Goal: Task Accomplishment & Management: Use online tool/utility

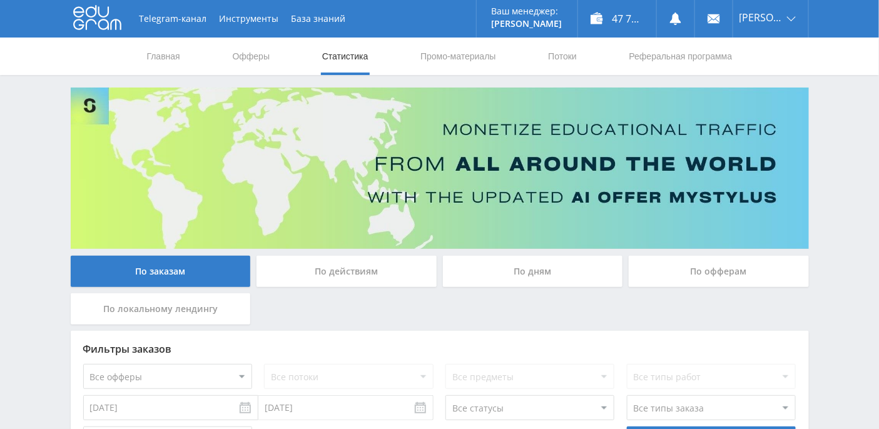
click at [563, 272] on div "По дням" at bounding box center [533, 271] width 180 height 31
click at [0, 0] on input "По дням" at bounding box center [0, 0] width 0 height 0
click at [437, 59] on link "Промо-материалы" at bounding box center [458, 57] width 78 height 38
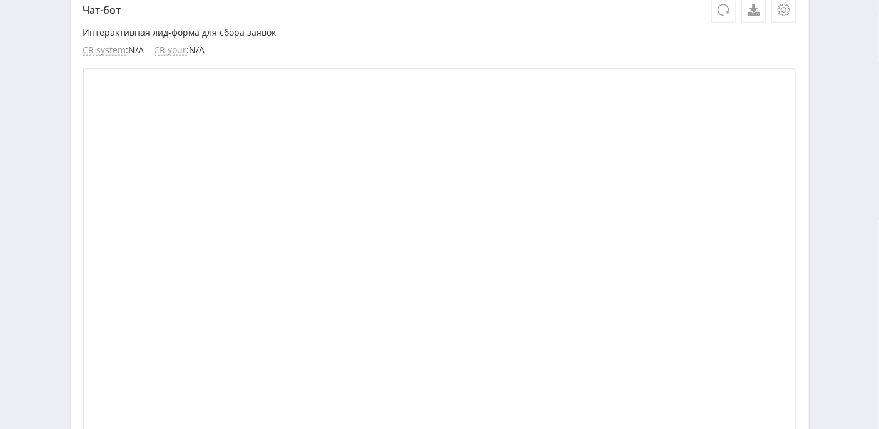
scroll to position [208, 0]
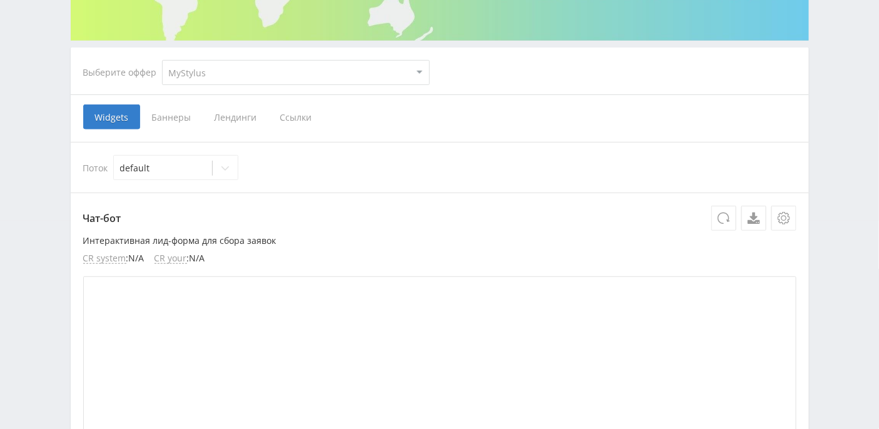
click at [418, 74] on select "MyStylus MyStylus - Revshare Кэмп Studybay Автор24 Studybay Brazil Study AI (Re…" at bounding box center [296, 72] width 268 height 25
select select "376"
click at [162, 60] on select "MyStylus MyStylus - Revshare Кэмп Studybay Автор24 Studybay Brazil Study AI (Re…" at bounding box center [296, 72] width 268 height 25
select select "376"
click at [171, 116] on span "Ссылки" at bounding box center [168, 116] width 56 height 25
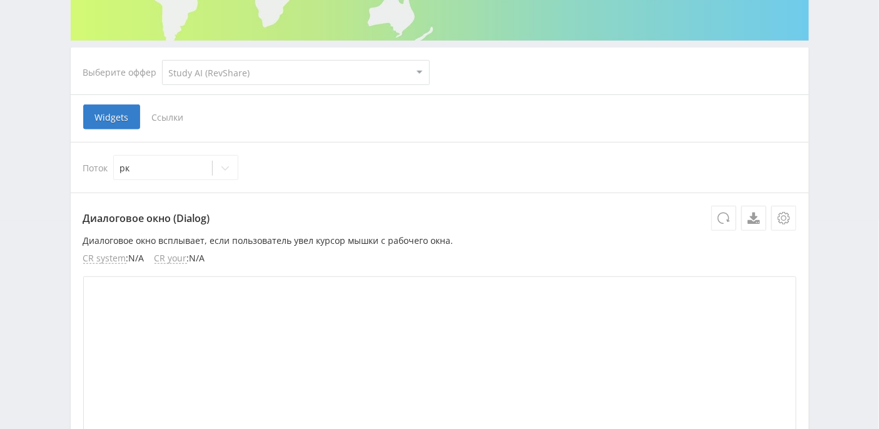
click at [0, 0] on input "Ссылки" at bounding box center [0, 0] width 0 height 0
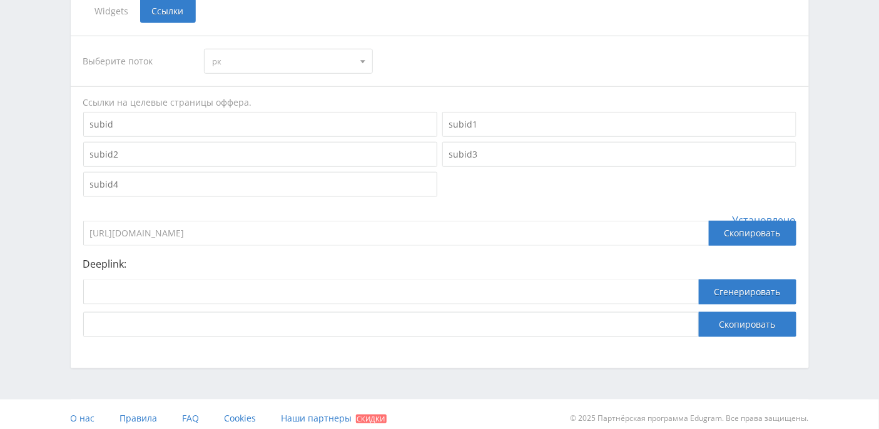
scroll to position [321, 0]
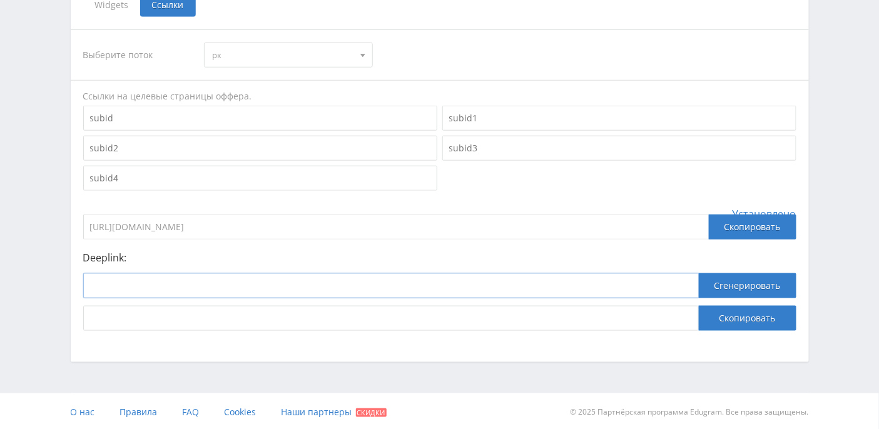
click at [198, 289] on input at bounding box center [390, 285] width 615 height 25
click at [360, 278] on input at bounding box center [390, 285] width 615 height 25
paste input "https://study24.ai/chat/a24_reshatel_toe_bot"
type input "https://study24.ai/chat/a24_reshatel_toe_bot"
click at [747, 280] on button "Сгенерировать" at bounding box center [748, 285] width 98 height 25
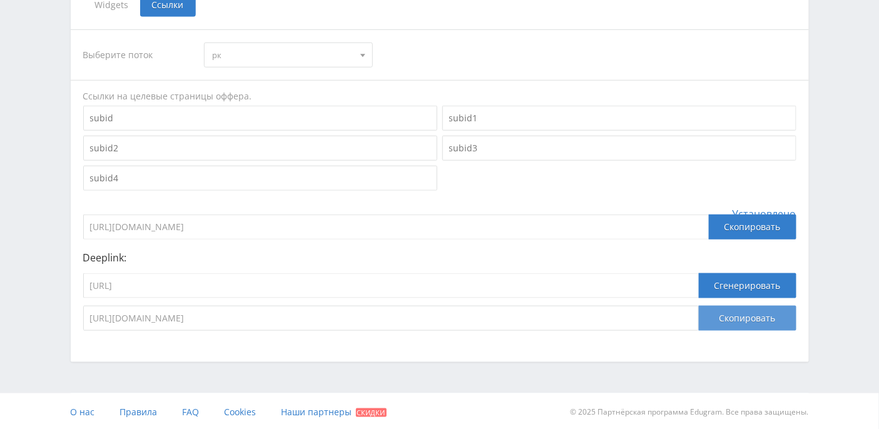
click at [722, 320] on button "Скопировать" at bounding box center [748, 318] width 98 height 25
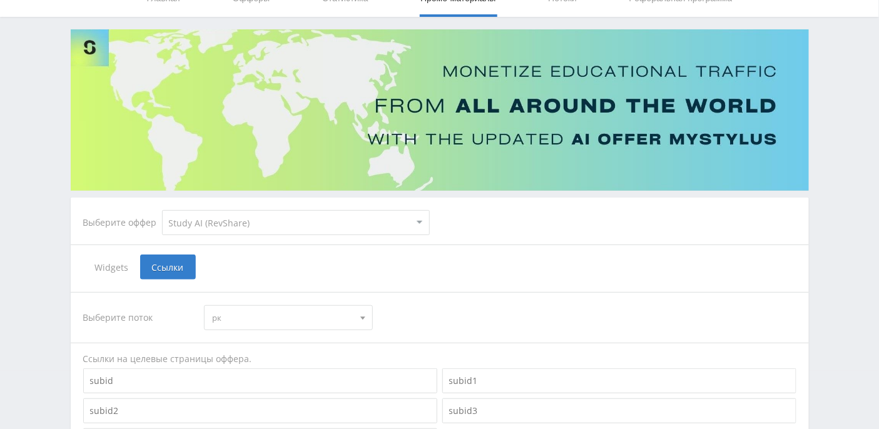
scroll to position [0, 0]
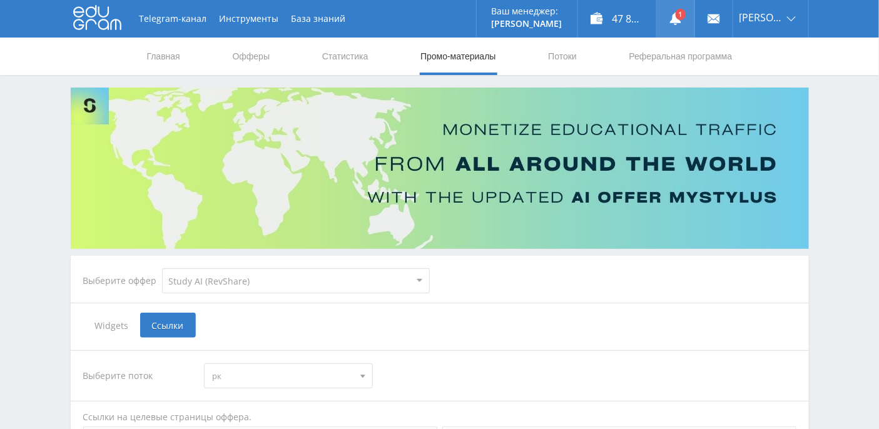
click at [692, 16] on link at bounding box center [676, 19] width 38 height 38
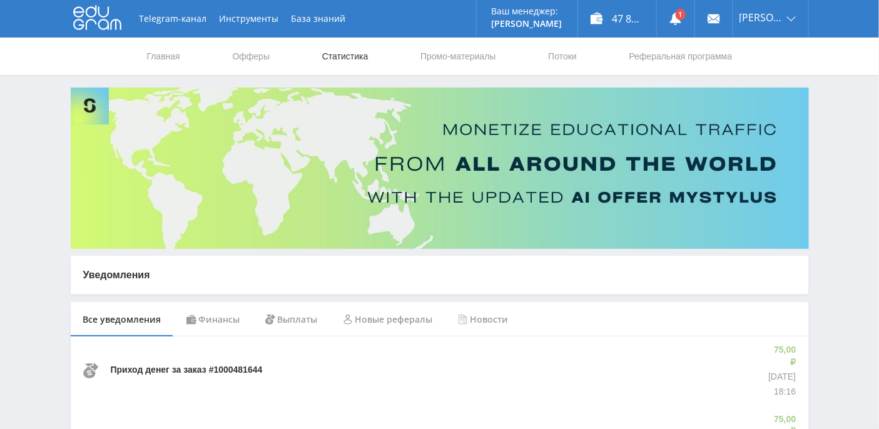
click at [363, 58] on link "Статистика" at bounding box center [345, 57] width 49 height 38
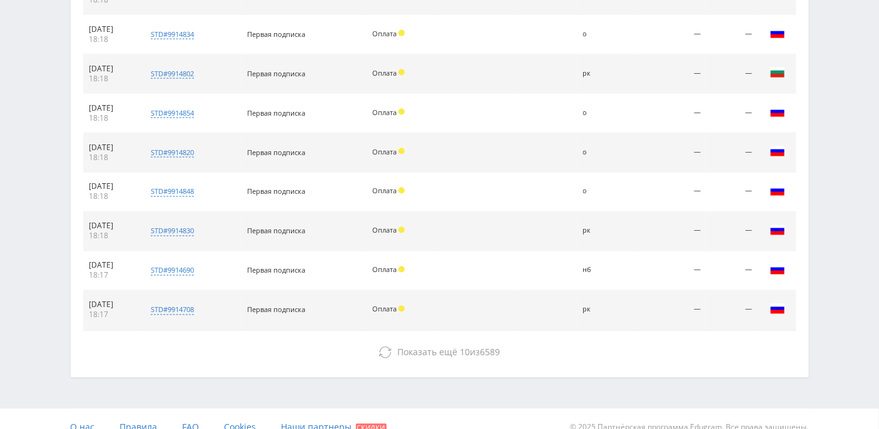
scroll to position [617, 0]
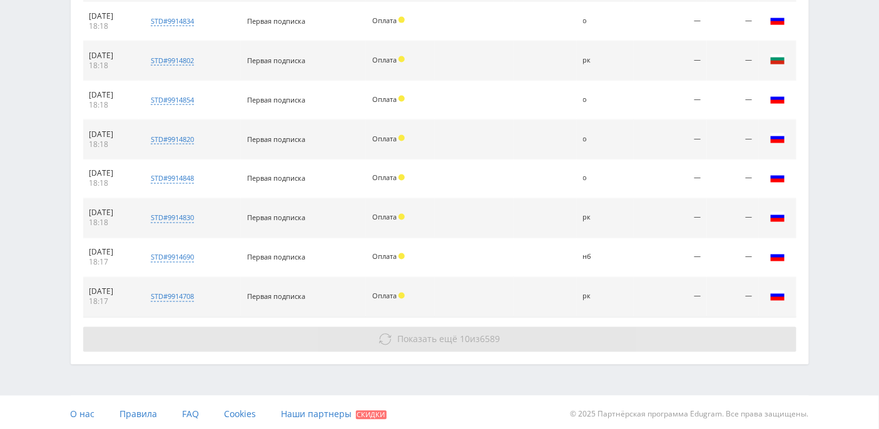
click at [423, 343] on button "Показать ещё 10 из 6589" at bounding box center [439, 339] width 713 height 25
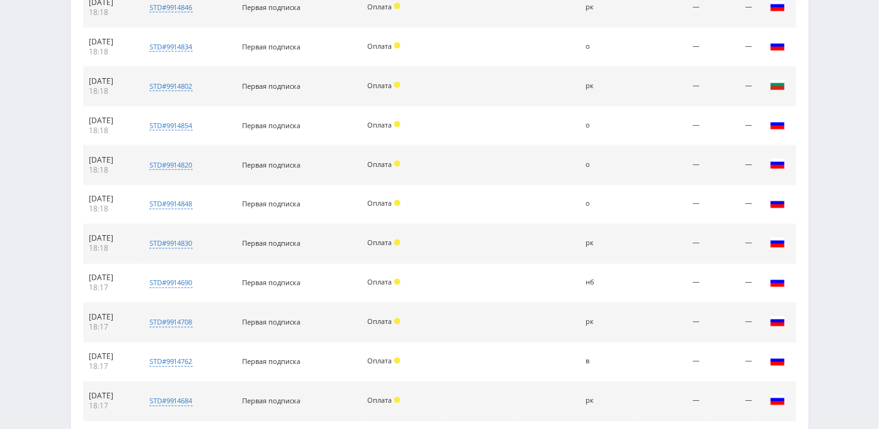
scroll to position [382, 0]
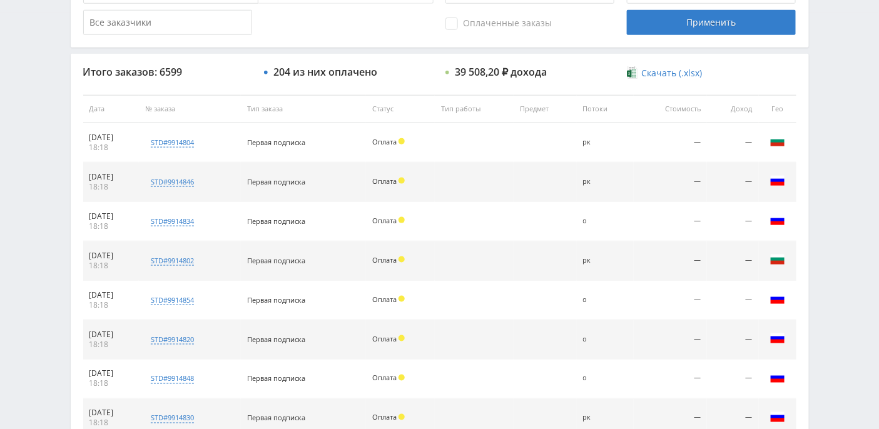
scroll to position [617, 0]
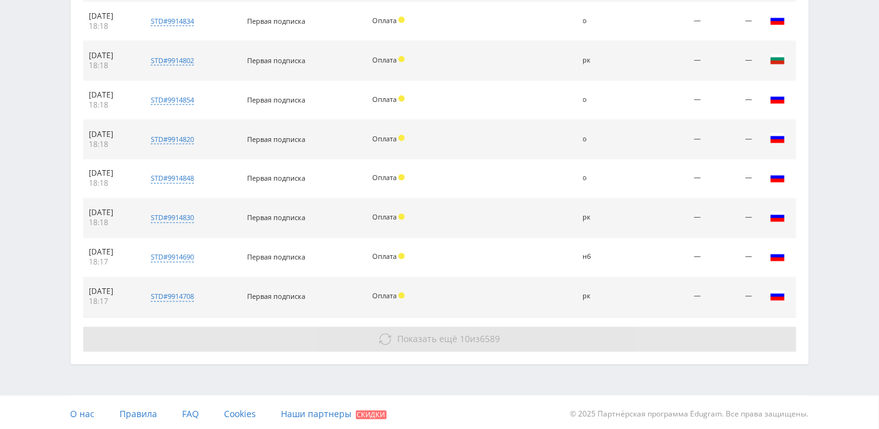
click at [432, 338] on span "Показать ещё" at bounding box center [427, 339] width 60 height 12
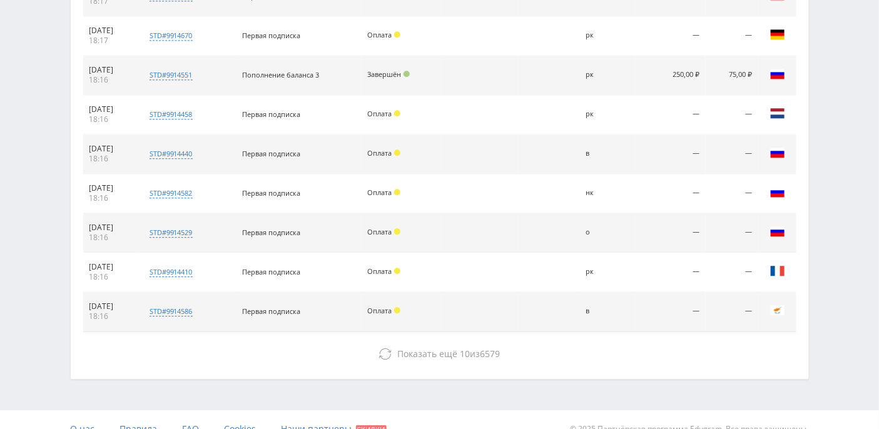
scroll to position [1008, 0]
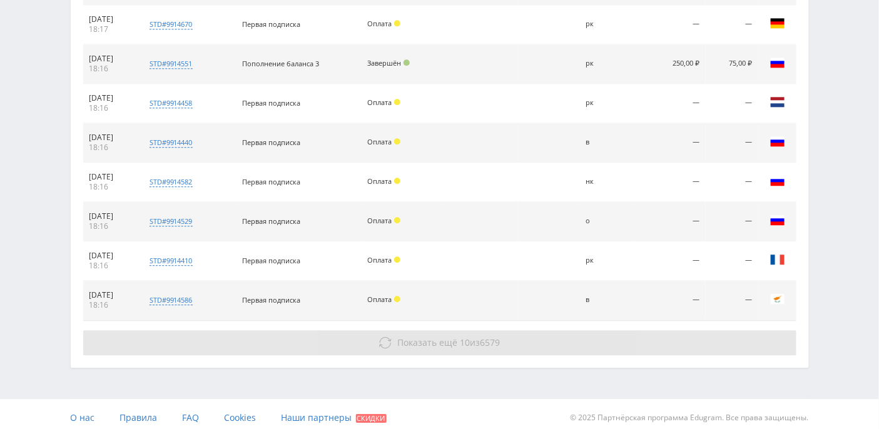
click at [414, 330] on button "Показать ещё 10 из 6579" at bounding box center [439, 342] width 713 height 25
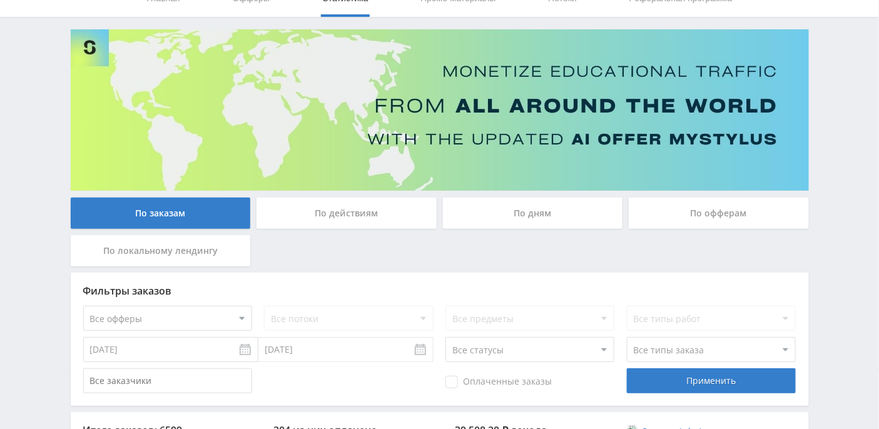
scroll to position [0, 0]
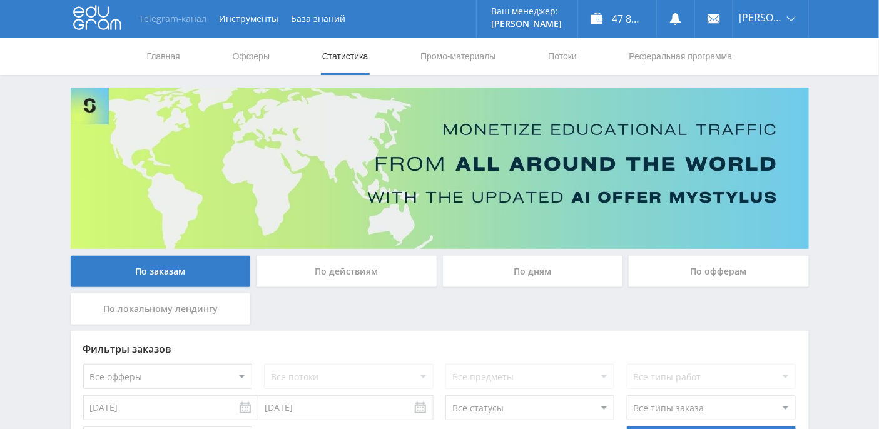
click at [168, 19] on link "Telegram-канал" at bounding box center [173, 19] width 80 height 38
click at [475, 47] on link "Промо-материалы" at bounding box center [458, 57] width 78 height 38
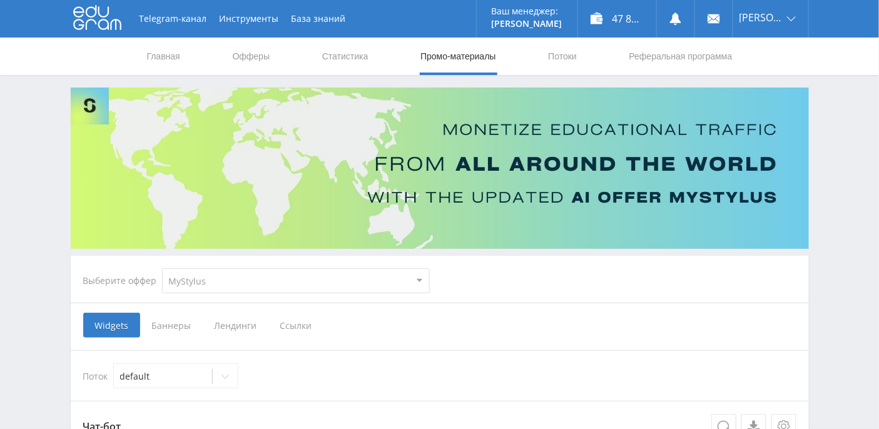
scroll to position [208, 0]
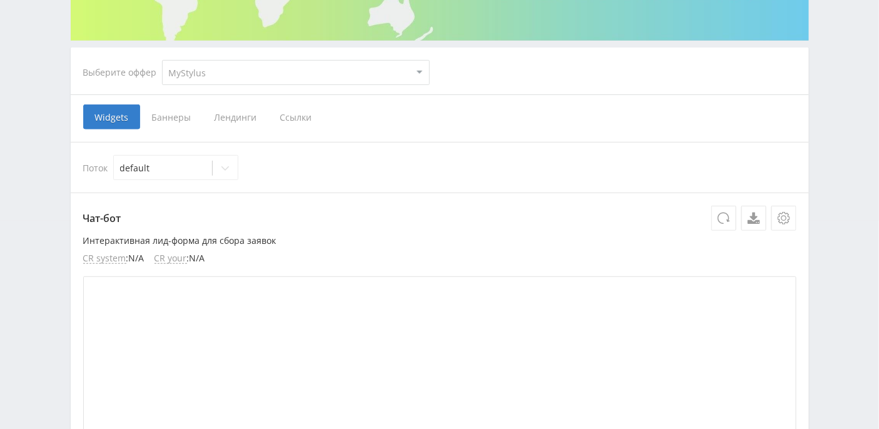
click at [420, 74] on select "MyStylus MyStylus - Revshare Кэмп Studybay Автор24 Studybay Brazil Study AI (Re…" at bounding box center [296, 72] width 268 height 25
select select "376"
click at [162, 60] on select "MyStylus MyStylus - Revshare Кэмп Studybay Автор24 Studybay Brazil Study AI (Re…" at bounding box center [296, 72] width 268 height 25
select select "376"
click at [172, 112] on span "Ссылки" at bounding box center [168, 116] width 56 height 25
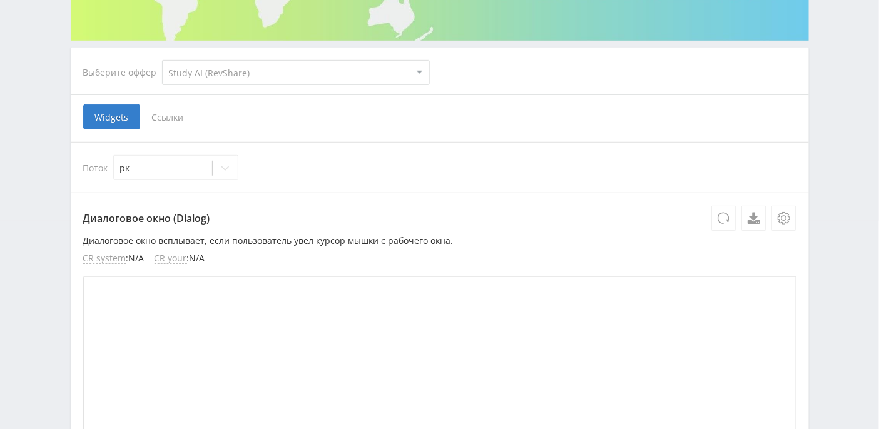
click at [0, 0] on input "Ссылки" at bounding box center [0, 0] width 0 height 0
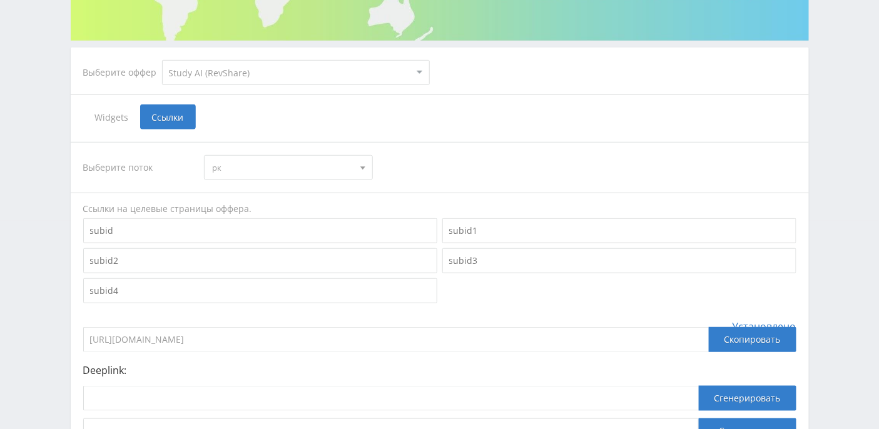
scroll to position [321, 0]
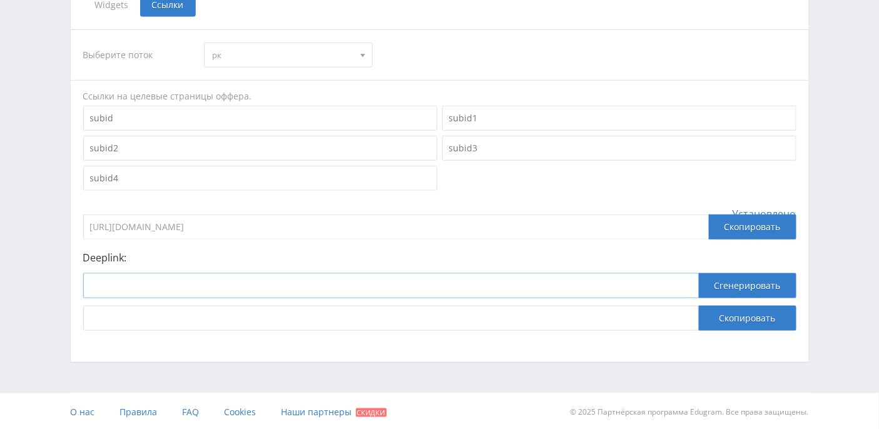
click at [306, 281] on input at bounding box center [390, 285] width 615 height 25
paste input "https://study24.ai/chat/animating_photo"
type input "https://study24.ai/chat/animating_photo"
click at [743, 279] on button "Сгенерировать" at bounding box center [748, 285] width 98 height 25
click at [746, 316] on button "Скопировать" at bounding box center [748, 318] width 98 height 25
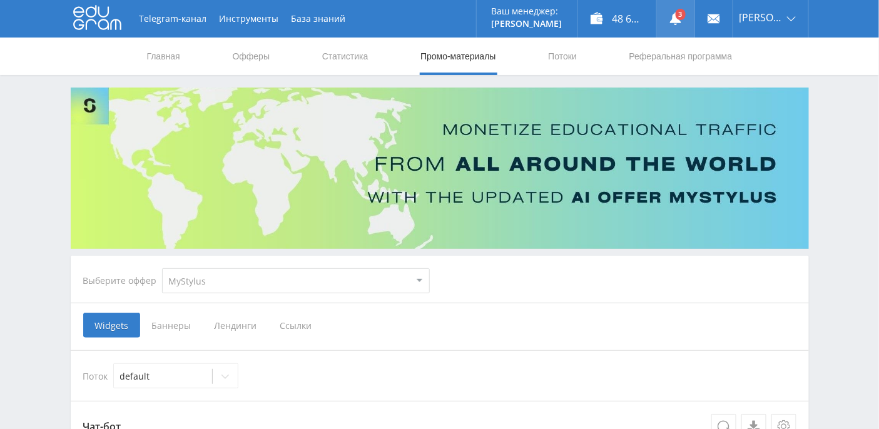
click at [681, 21] on use at bounding box center [675, 19] width 11 height 13
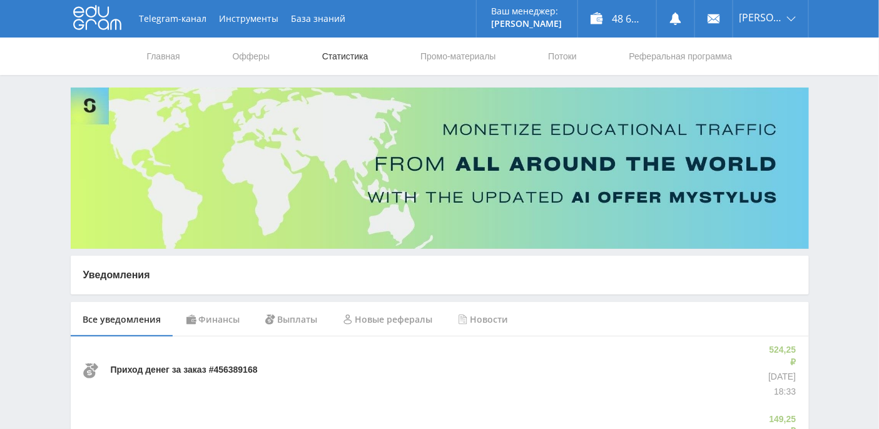
click at [355, 58] on link "Статистика" at bounding box center [345, 57] width 49 height 38
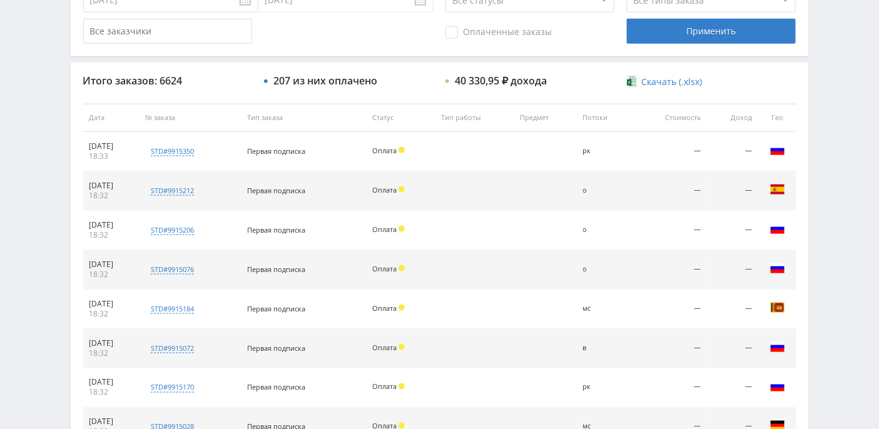
scroll to position [617, 0]
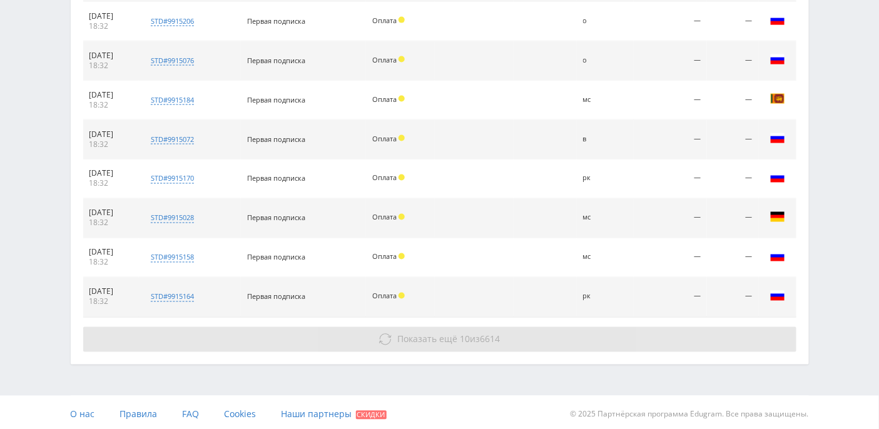
click at [408, 333] on span "Показать ещё" at bounding box center [427, 339] width 60 height 12
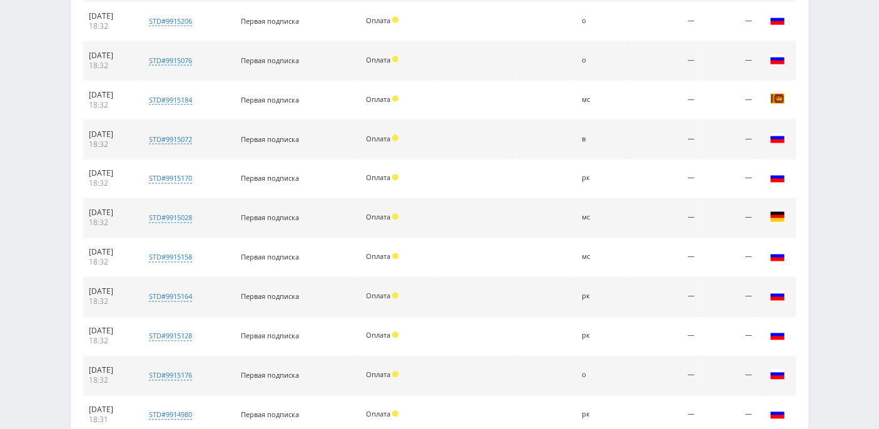
scroll to position [812, 0]
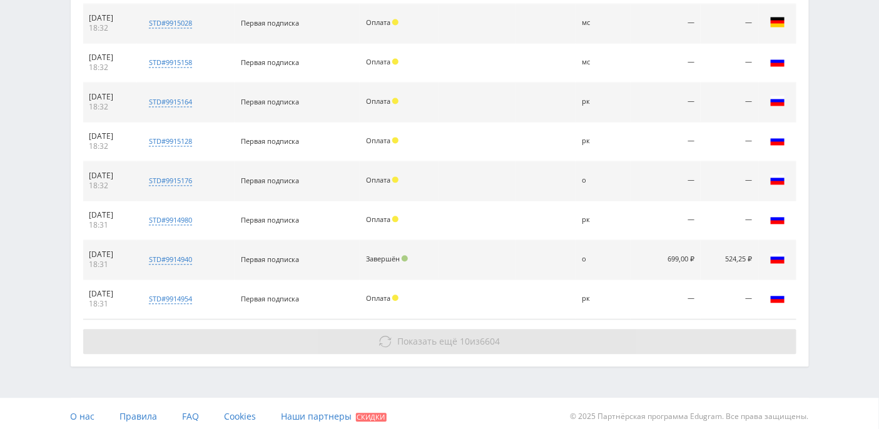
click at [410, 342] on button "Показать ещё 10 из 6604" at bounding box center [439, 341] width 713 height 25
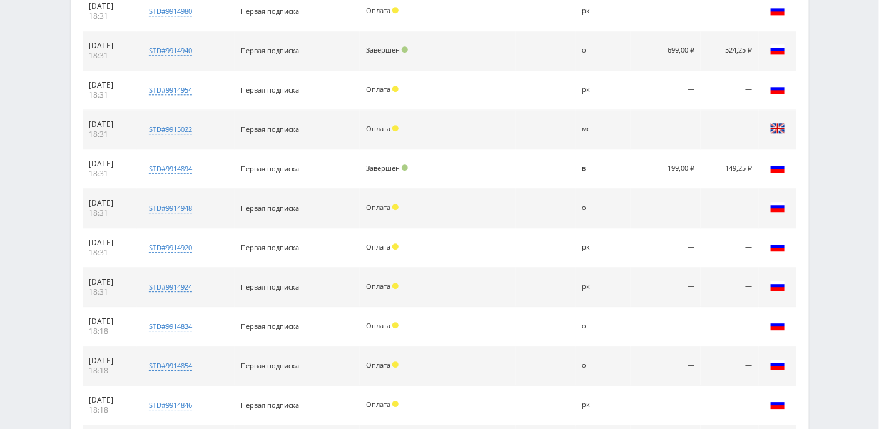
scroll to position [1203, 0]
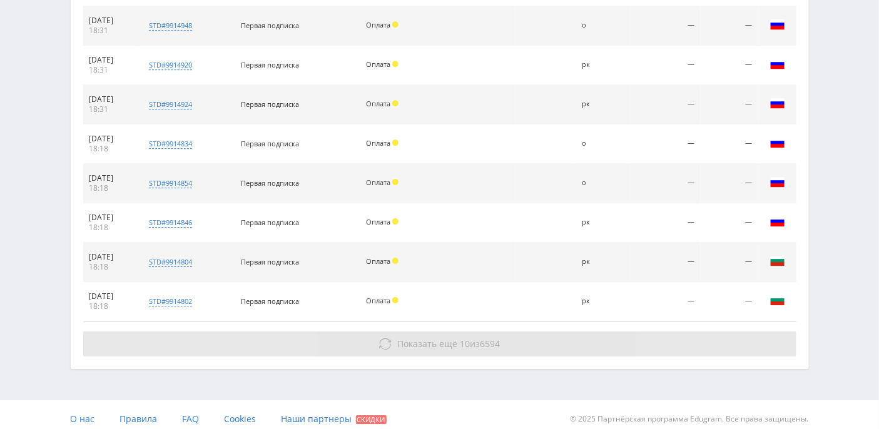
click at [411, 338] on span "Показать ещё" at bounding box center [427, 344] width 60 height 12
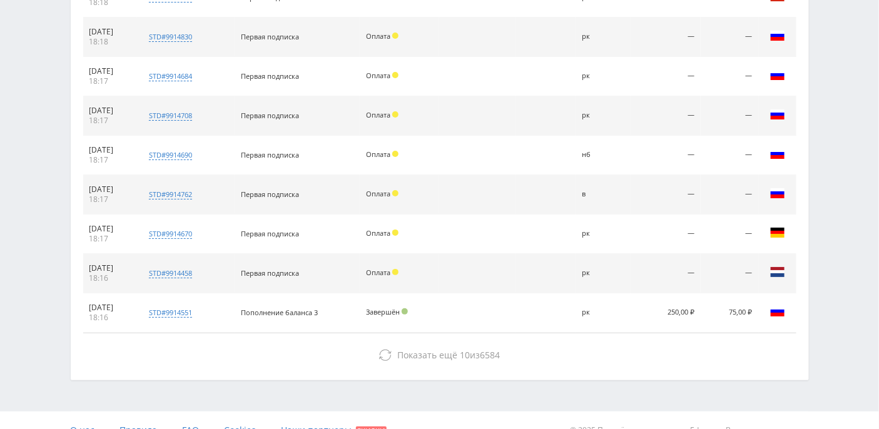
scroll to position [1517, 0]
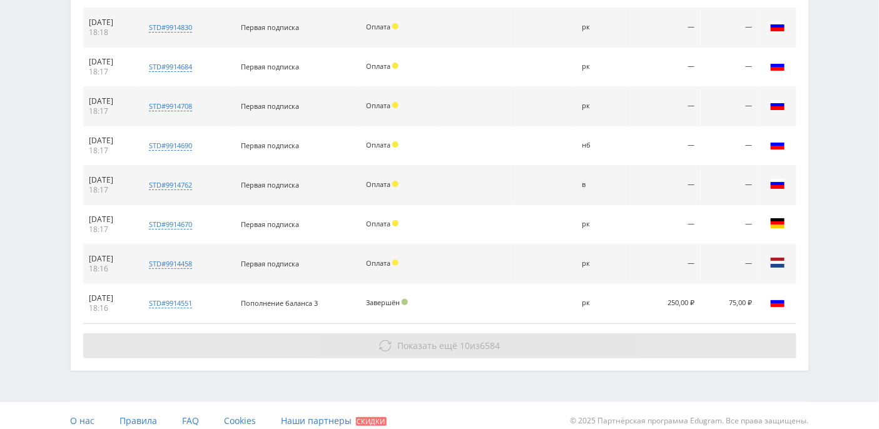
click at [410, 340] on span "Показать ещё" at bounding box center [427, 346] width 60 height 12
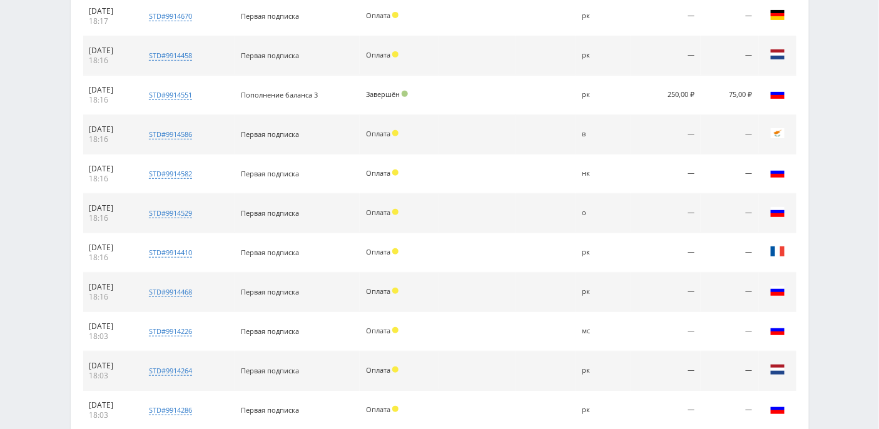
scroll to position [1868, 0]
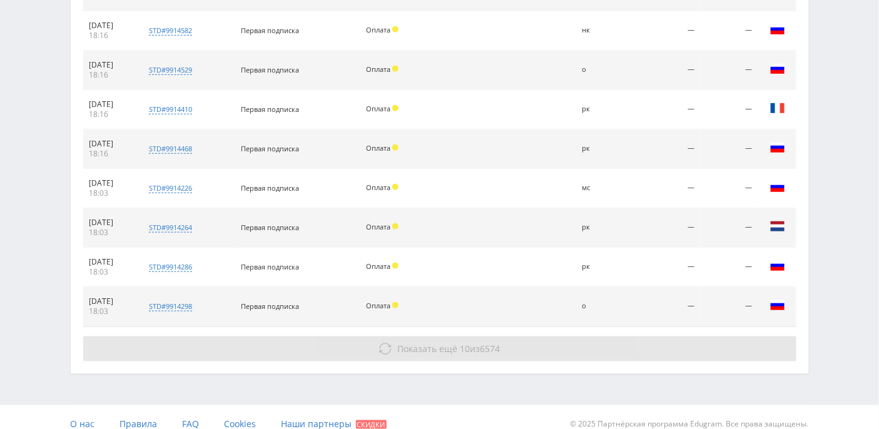
click at [410, 336] on button "Показать ещё 10 из 6574" at bounding box center [439, 348] width 713 height 25
